Goal: Task Accomplishment & Management: Manage account settings

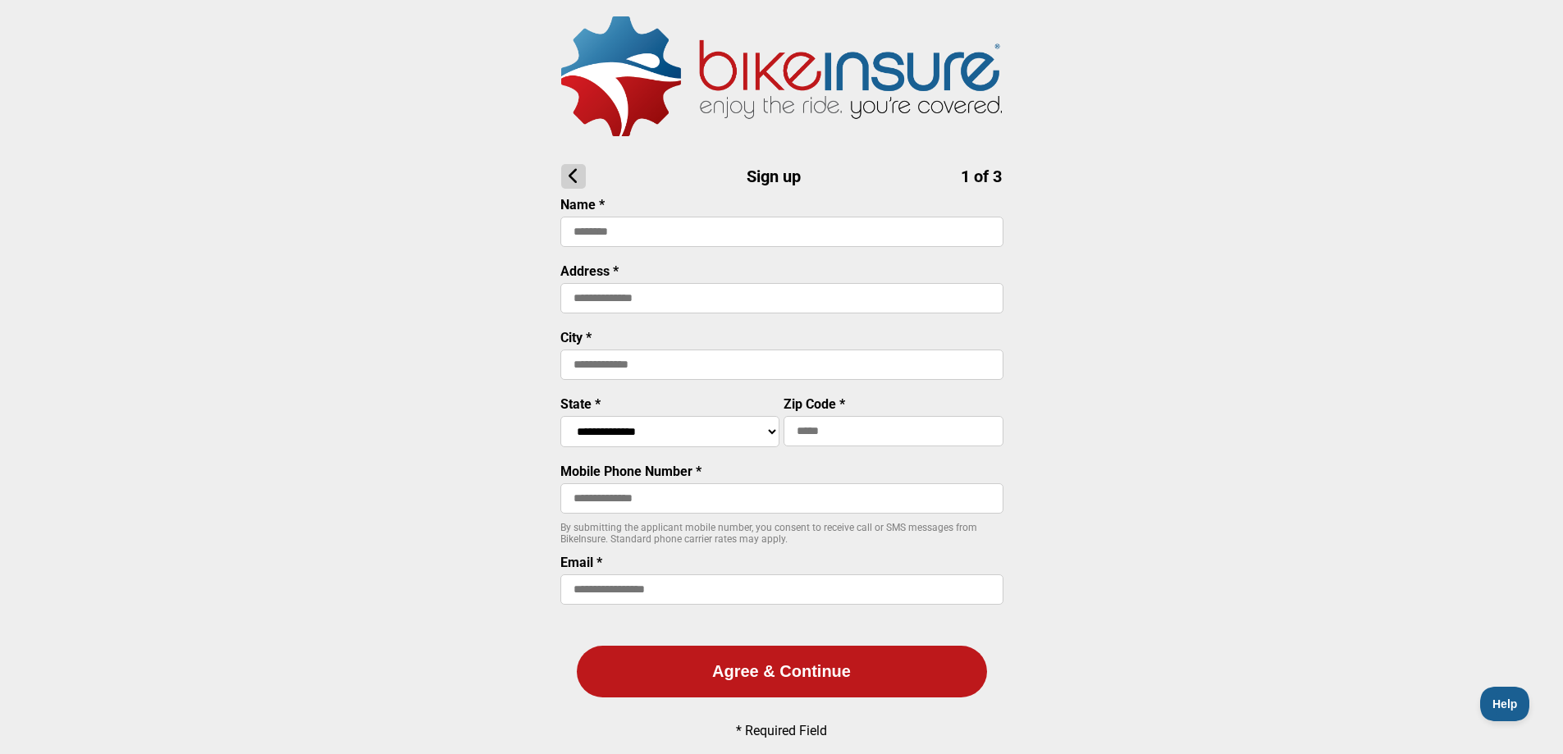
click at [270, 472] on main "**********" at bounding box center [781, 450] width 1563 height 901
click at [752, 69] on img at bounding box center [781, 76] width 441 height 120
click at [611, 74] on img at bounding box center [781, 76] width 441 height 120
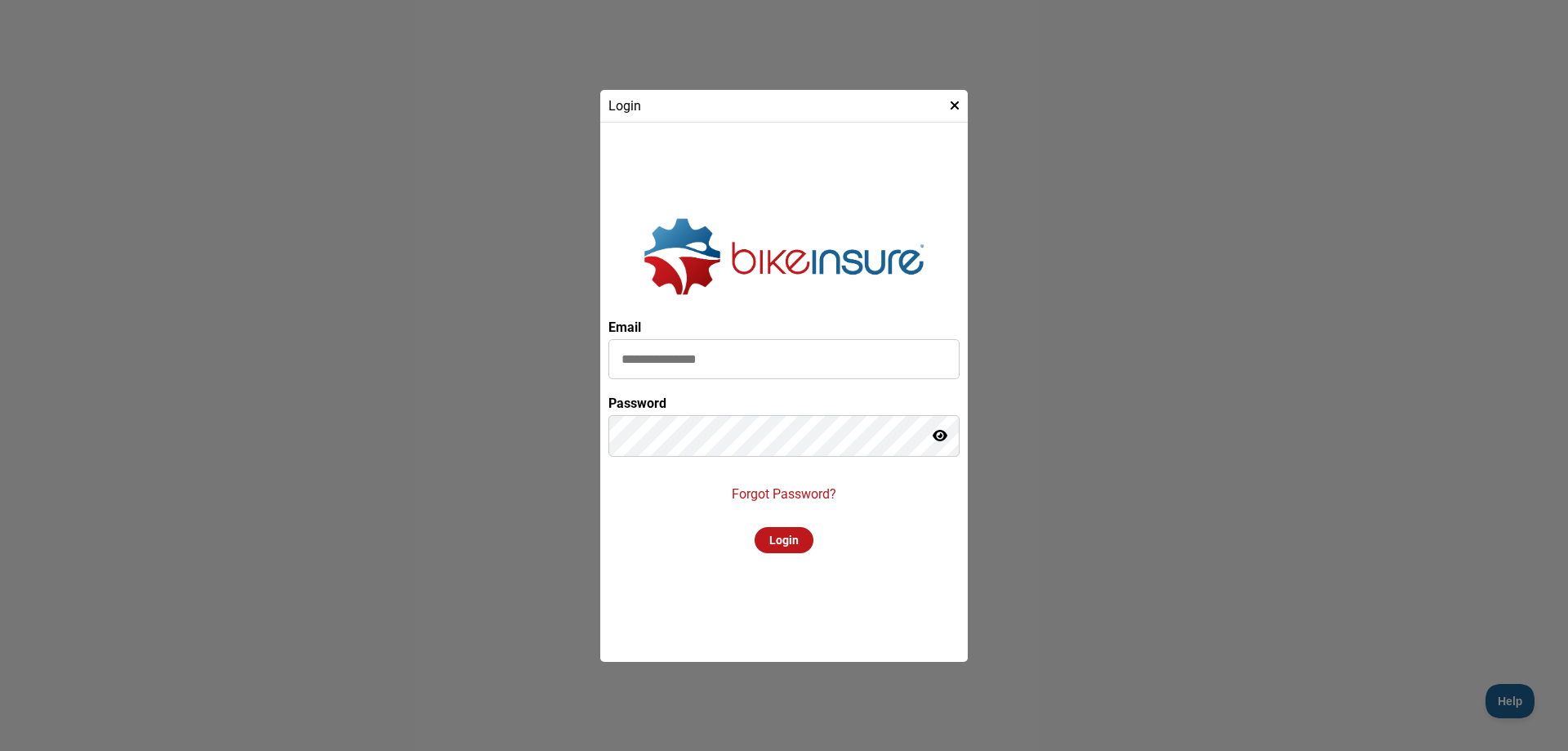
click at [835, 357] on input at bounding box center [784, 359] width 351 height 40
click at [807, 358] on input at bounding box center [784, 359] width 351 height 40
type input "**********"
click at [797, 493] on p "Forgot Password?" at bounding box center [784, 494] width 105 height 16
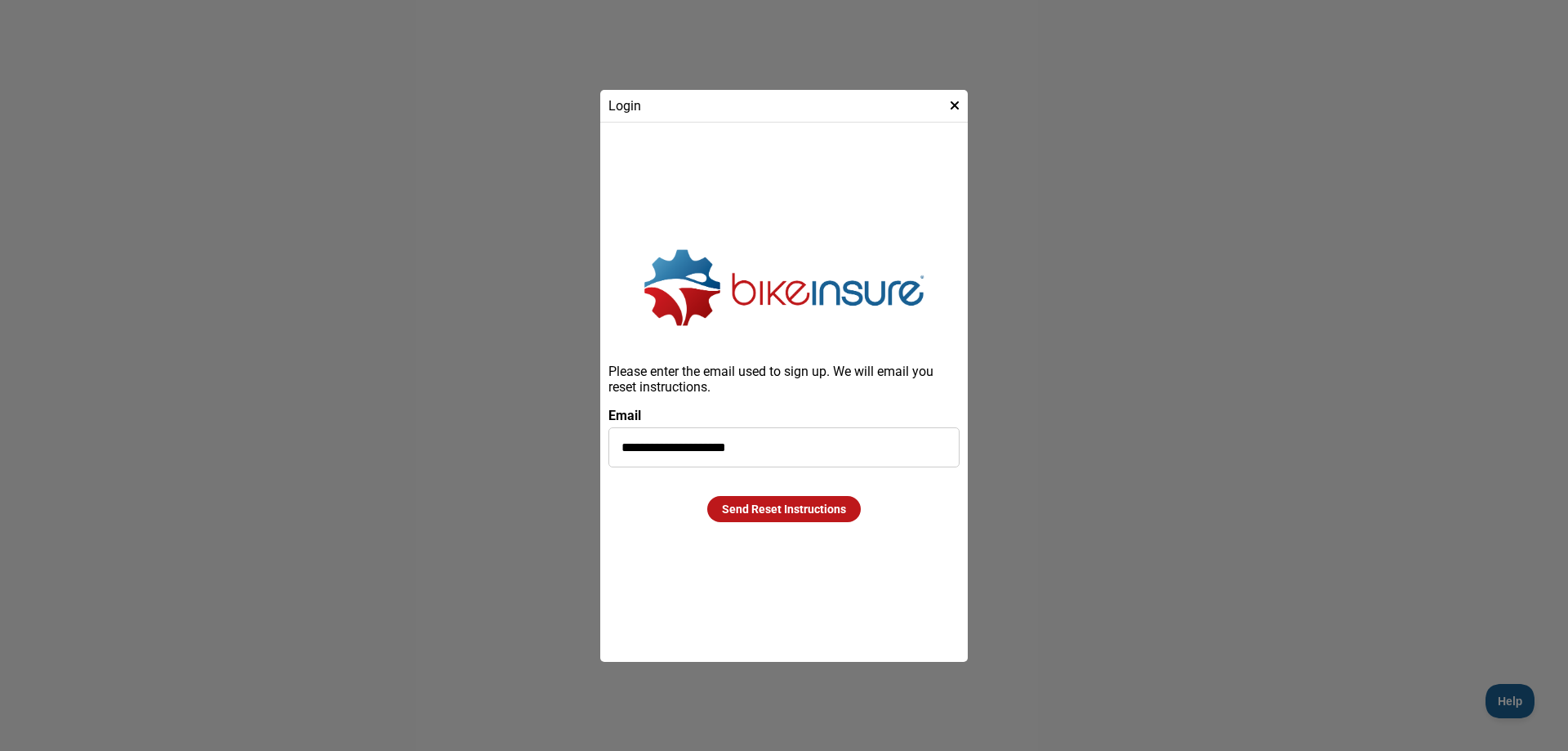
drag, startPoint x: 785, startPoint y: 508, endPoint x: 757, endPoint y: 503, distance: 28.4
click at [783, 507] on div "Send Reset Instructions" at bounding box center [784, 509] width 153 height 26
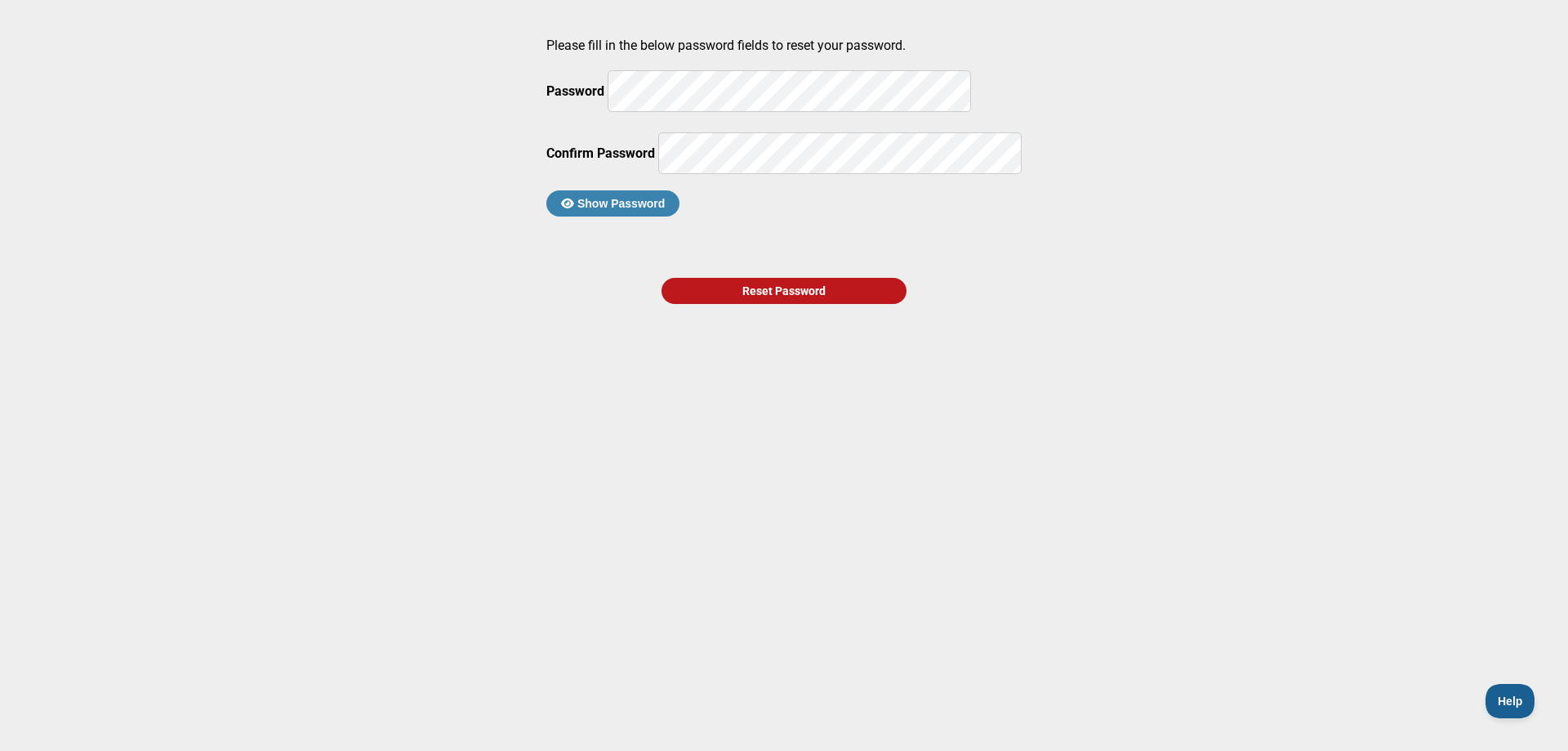
click at [558, 100] on main "Please fill in the below password fields to reset your password. Password Confi…" at bounding box center [784, 339] width 1568 height 677
click at [662, 216] on button "Show Password" at bounding box center [613, 203] width 133 height 26
click at [765, 304] on div "Reset Password" at bounding box center [784, 291] width 245 height 26
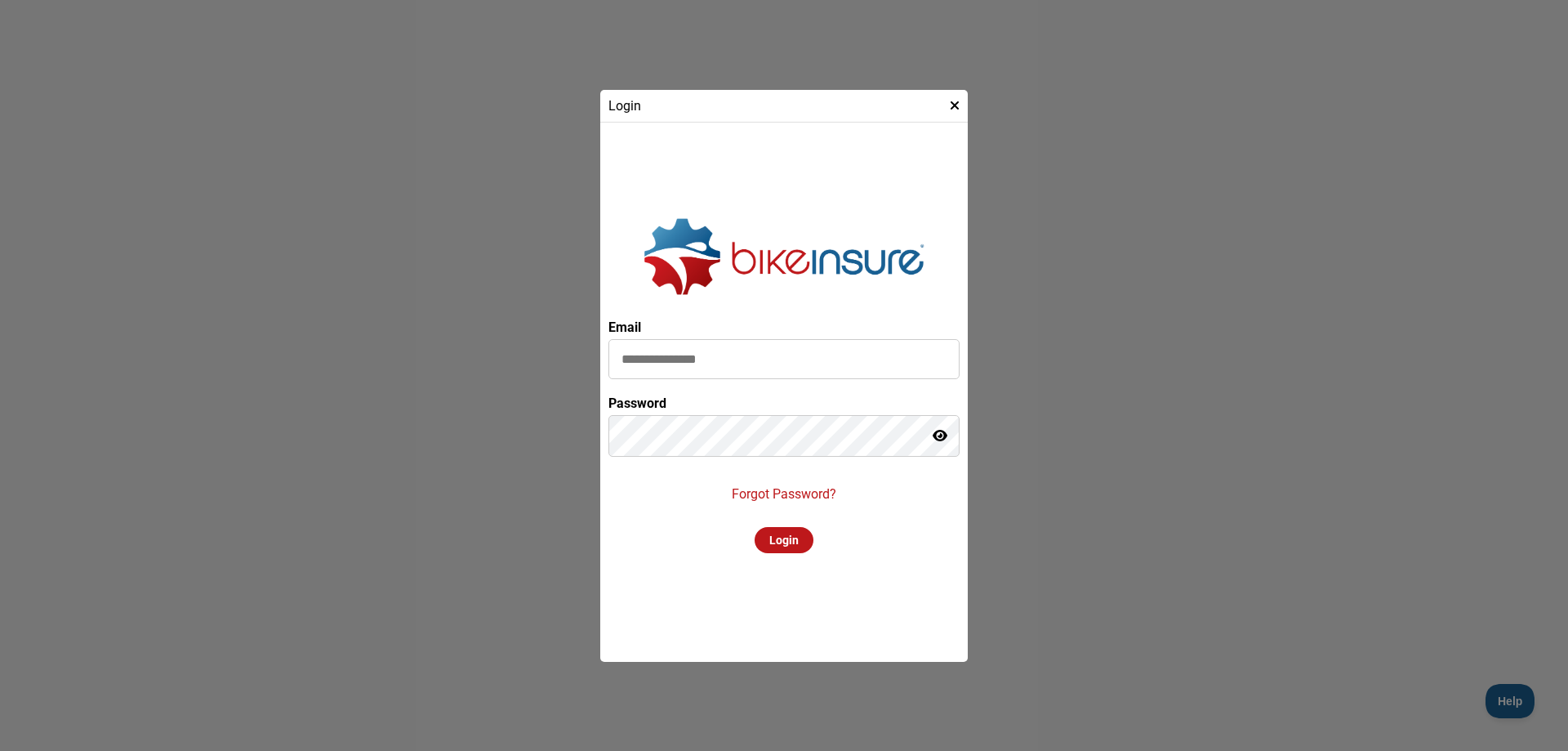
type input "**********"
click at [947, 439] on icon at bounding box center [940, 435] width 15 height 13
click at [942, 435] on icon at bounding box center [939, 435] width 16 height 13
click at [786, 542] on div "Login" at bounding box center [784, 540] width 59 height 26
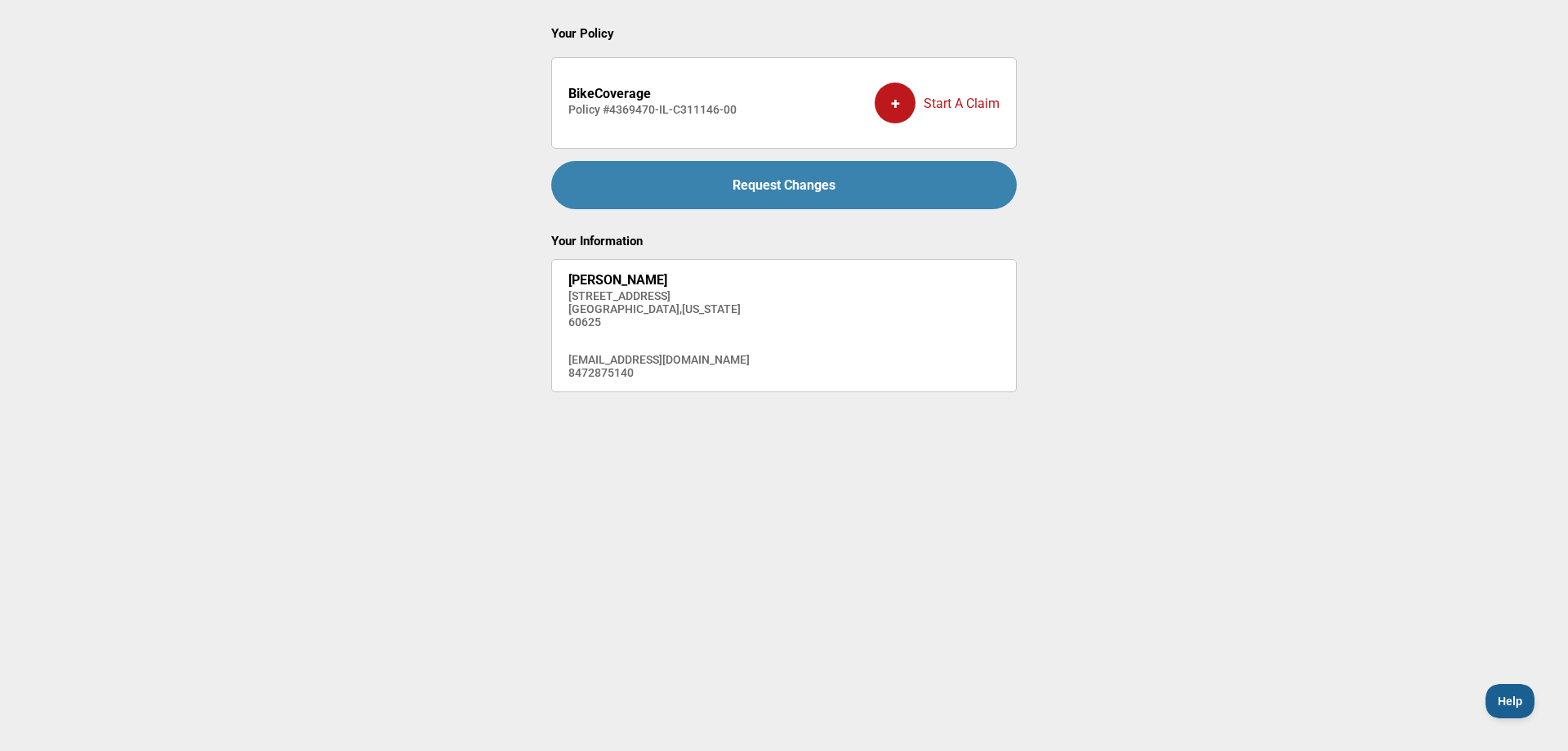
click at [233, 104] on main "Your Policy BikeCoverage Policy # 4369470-IL-C311146-00 + Start A Claim Request…" at bounding box center [784, 339] width 1568 height 677
click at [736, 182] on div "Request Changes" at bounding box center [784, 185] width 466 height 48
